Goal: Task Accomplishment & Management: Use online tool/utility

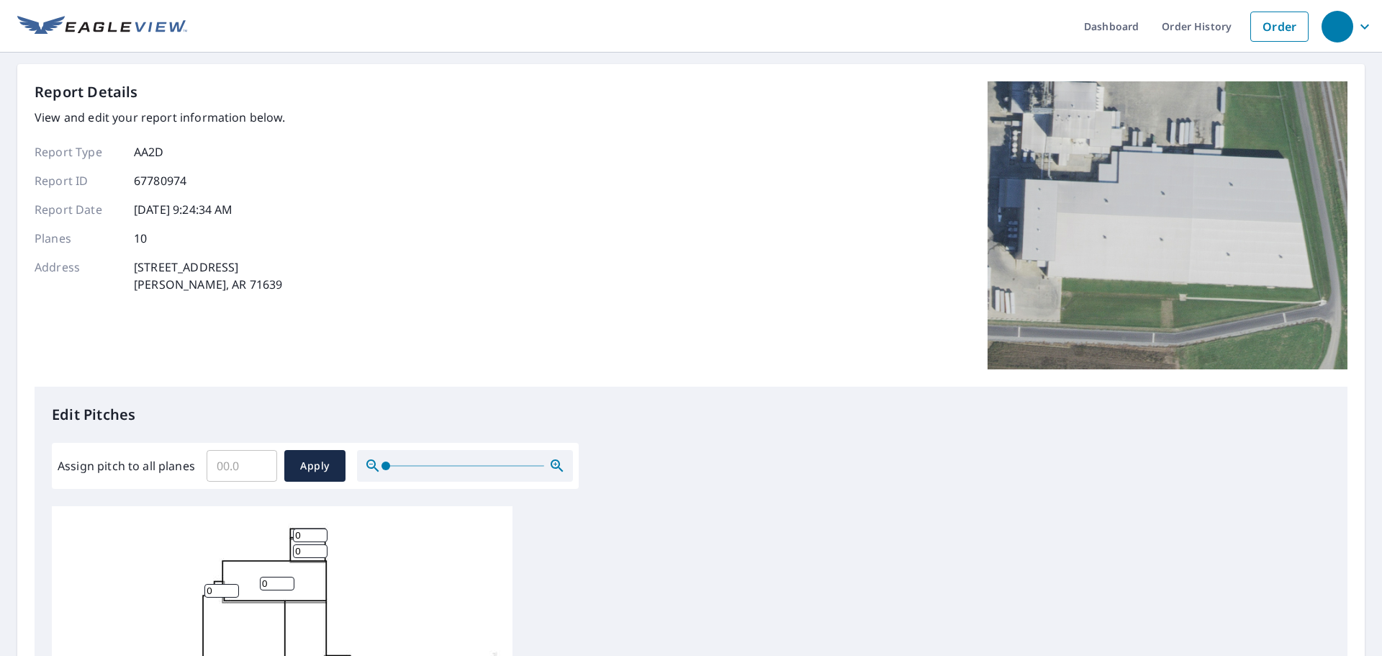
click at [231, 460] on input "Assign pitch to all planes" at bounding box center [242, 465] width 71 height 40
type input "1"
click at [318, 468] on span "Apply" at bounding box center [315, 466] width 38 height 18
type input "1"
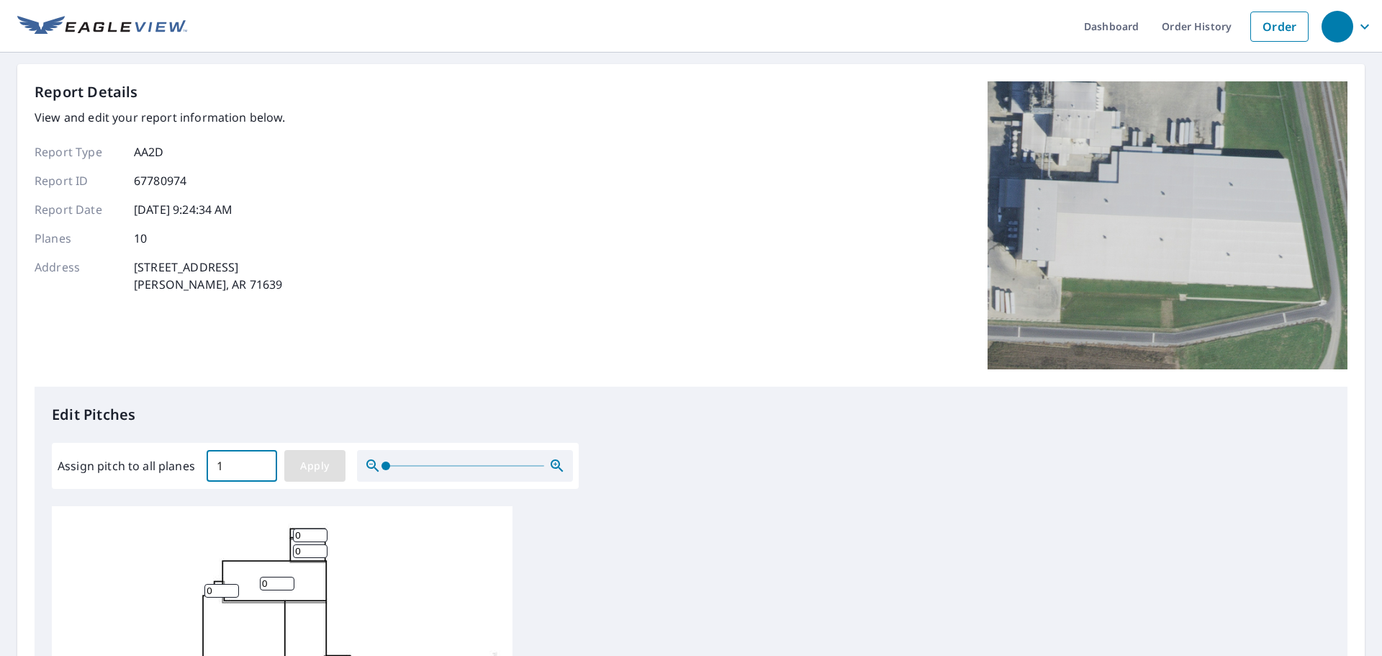
type input "1"
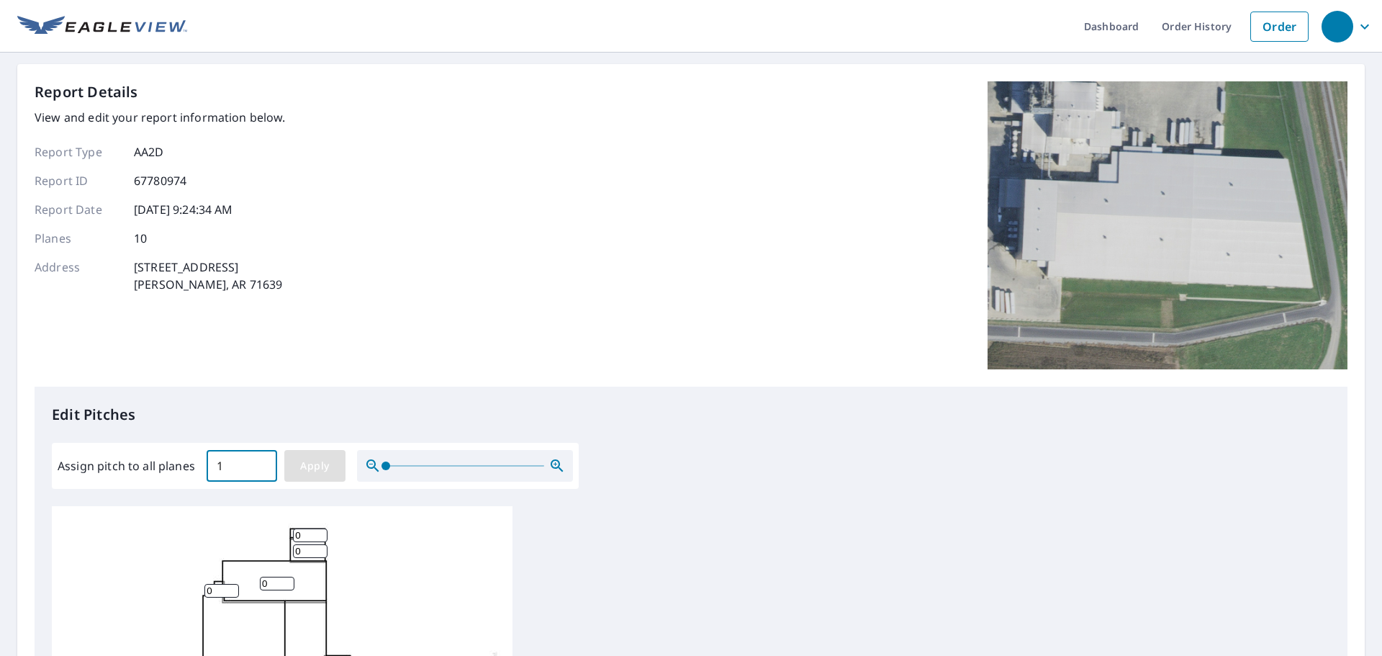
type input "1"
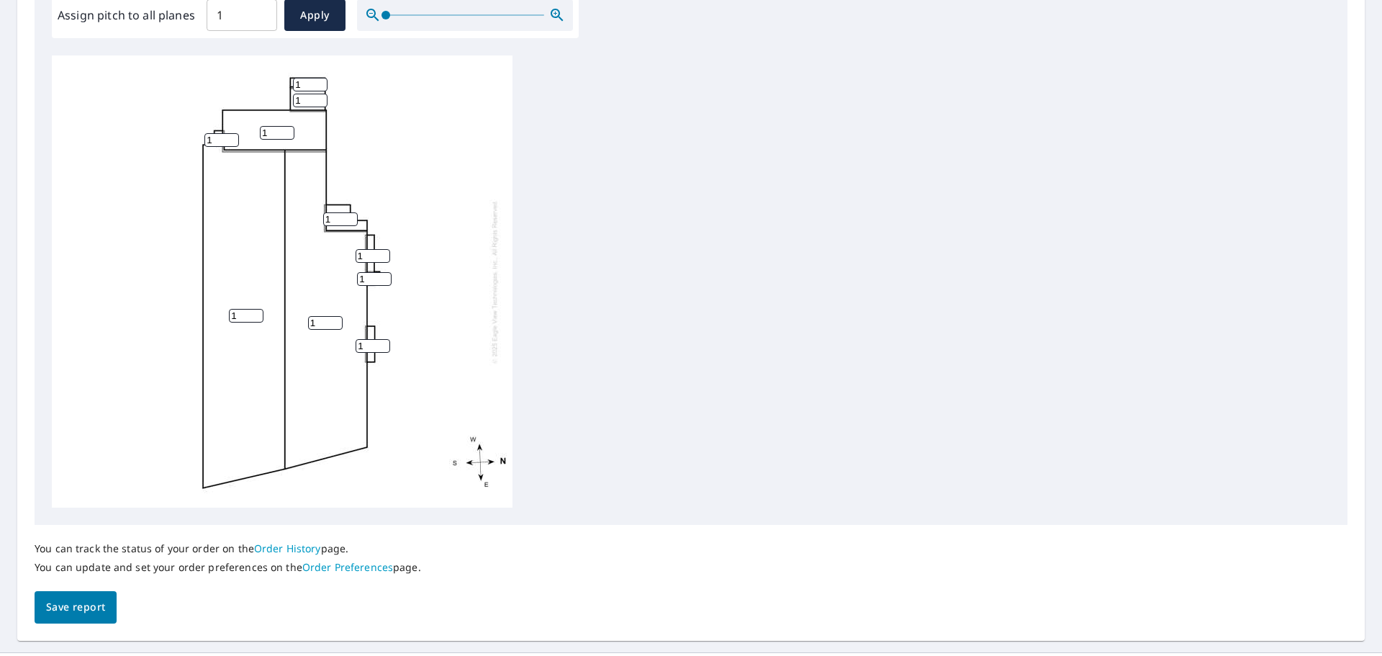
scroll to position [484, 0]
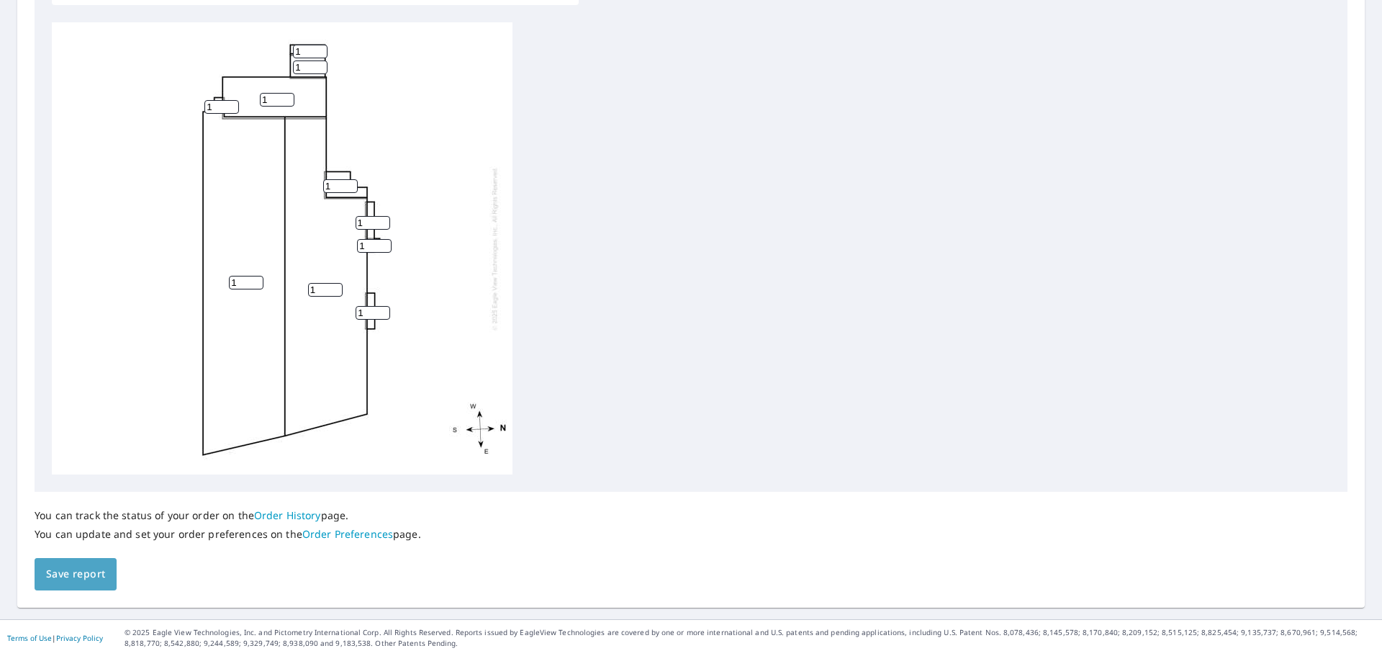
click at [69, 567] on span "Save report" at bounding box center [75, 574] width 59 height 18
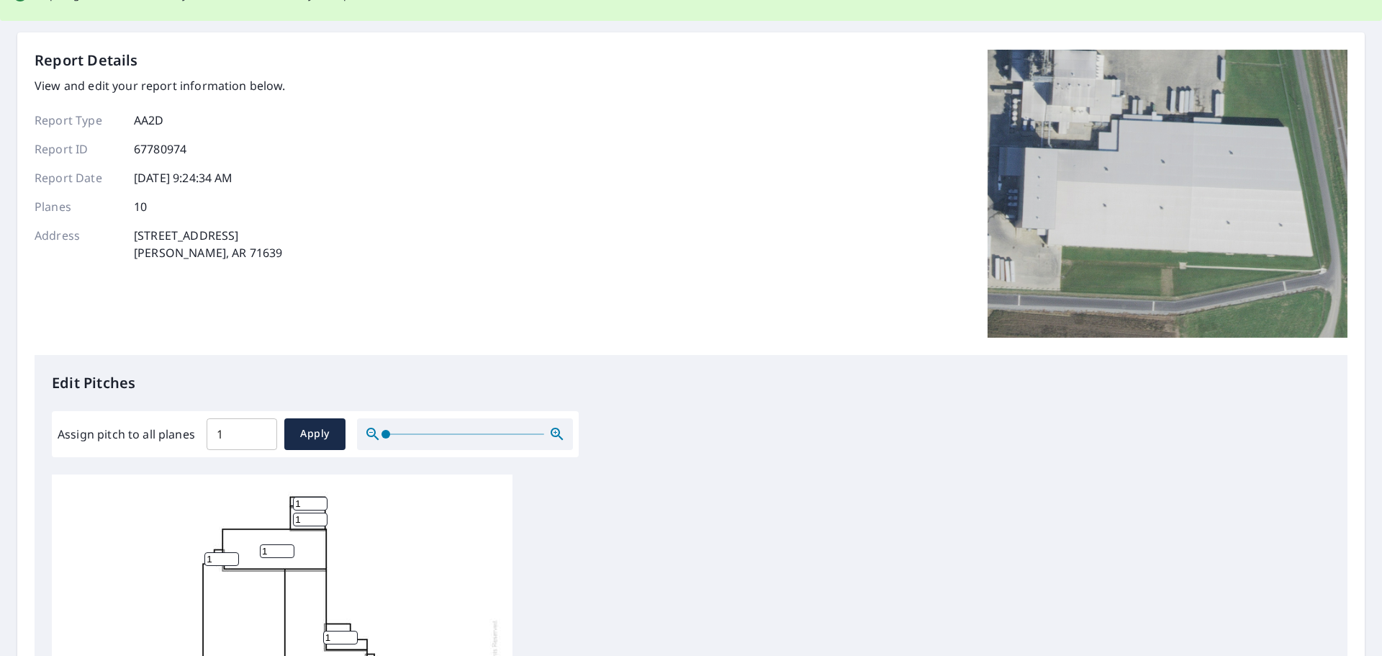
scroll to position [0, 0]
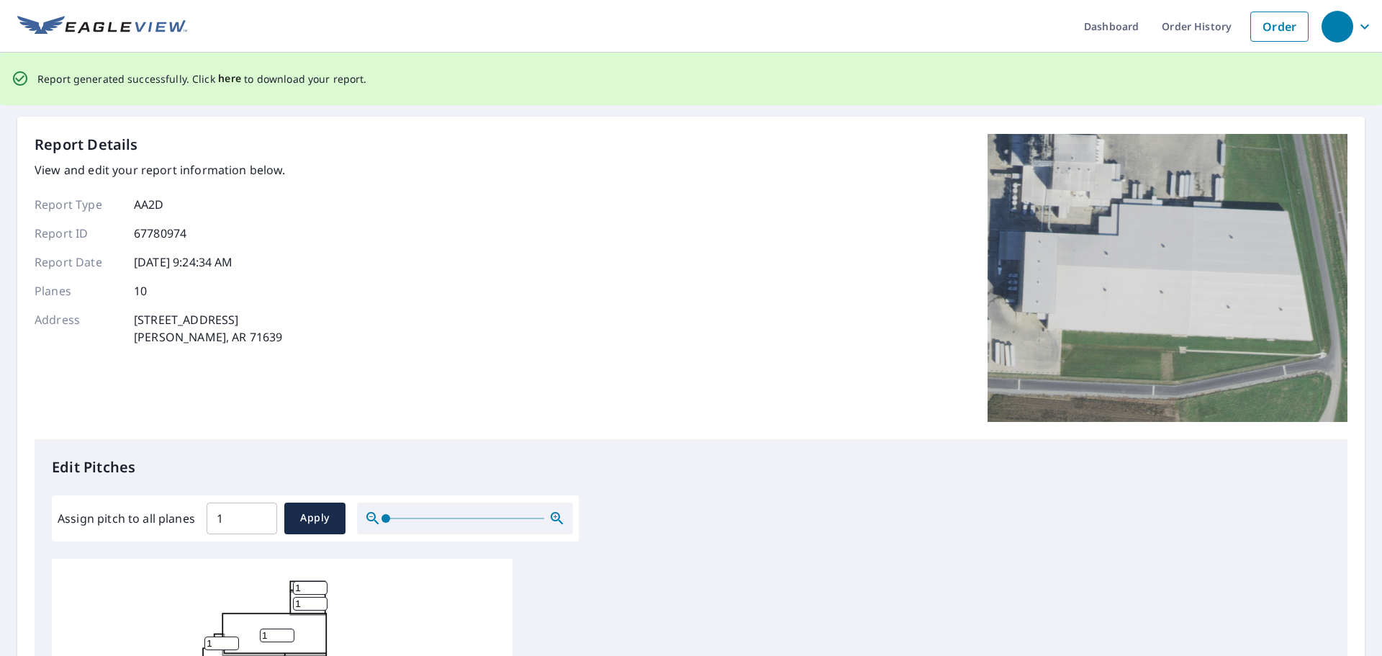
click at [228, 76] on span "here" at bounding box center [230, 79] width 24 height 18
